Goal: Entertainment & Leisure: Consume media (video, audio)

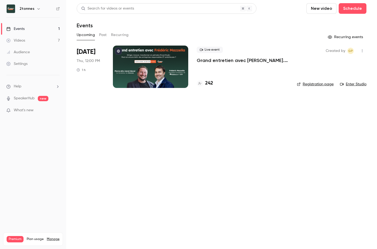
click at [139, 68] on div at bounding box center [150, 66] width 75 height 42
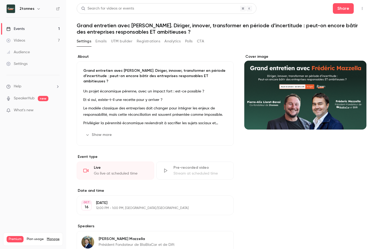
click at [34, 41] on link "Videos 7" at bounding box center [33, 41] width 66 height 12
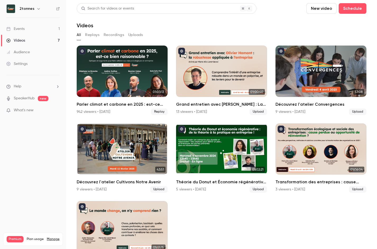
click at [264, 227] on ul "01:03:13 Parler climat et carbone en 2025 : est-ce bien raisonnable ? 942 viewe…" at bounding box center [222, 157] width 290 height 224
